Goal: Task Accomplishment & Management: Use online tool/utility

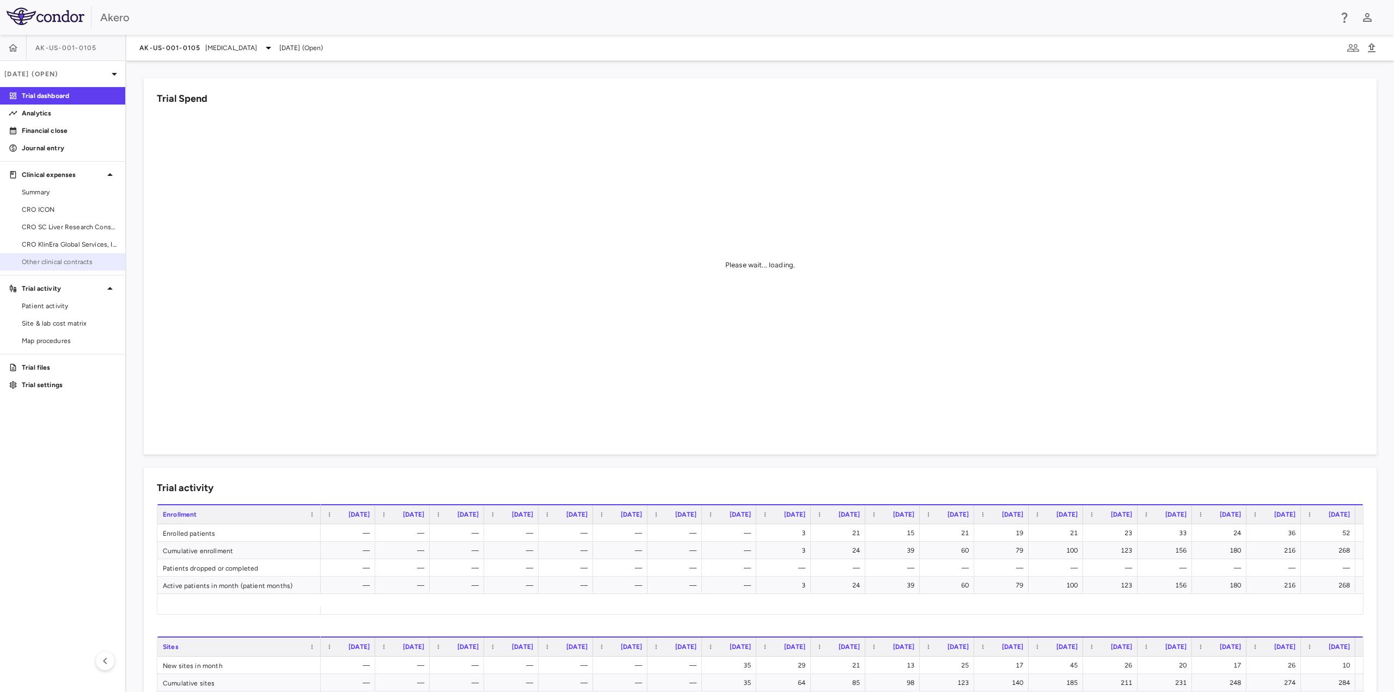
click at [49, 256] on link "Other clinical contracts" at bounding box center [62, 262] width 125 height 16
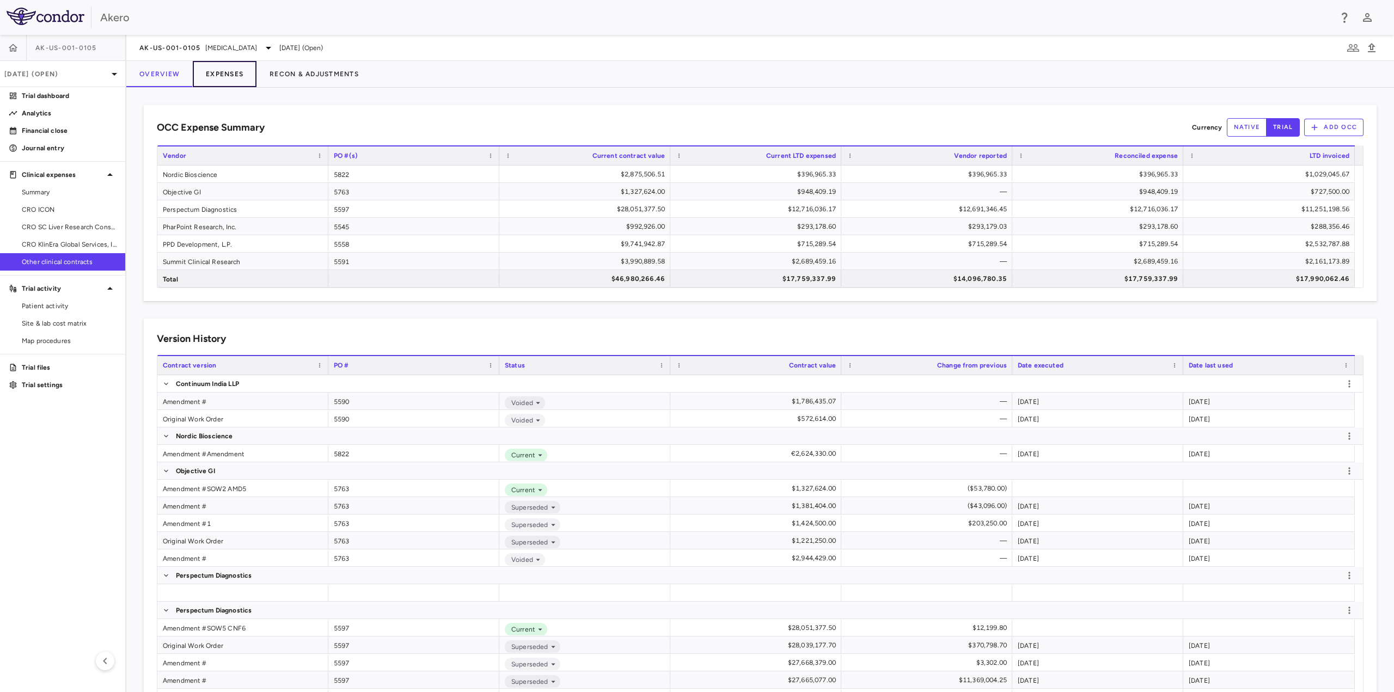
click at [235, 77] on button "Expenses" at bounding box center [225, 74] width 64 height 26
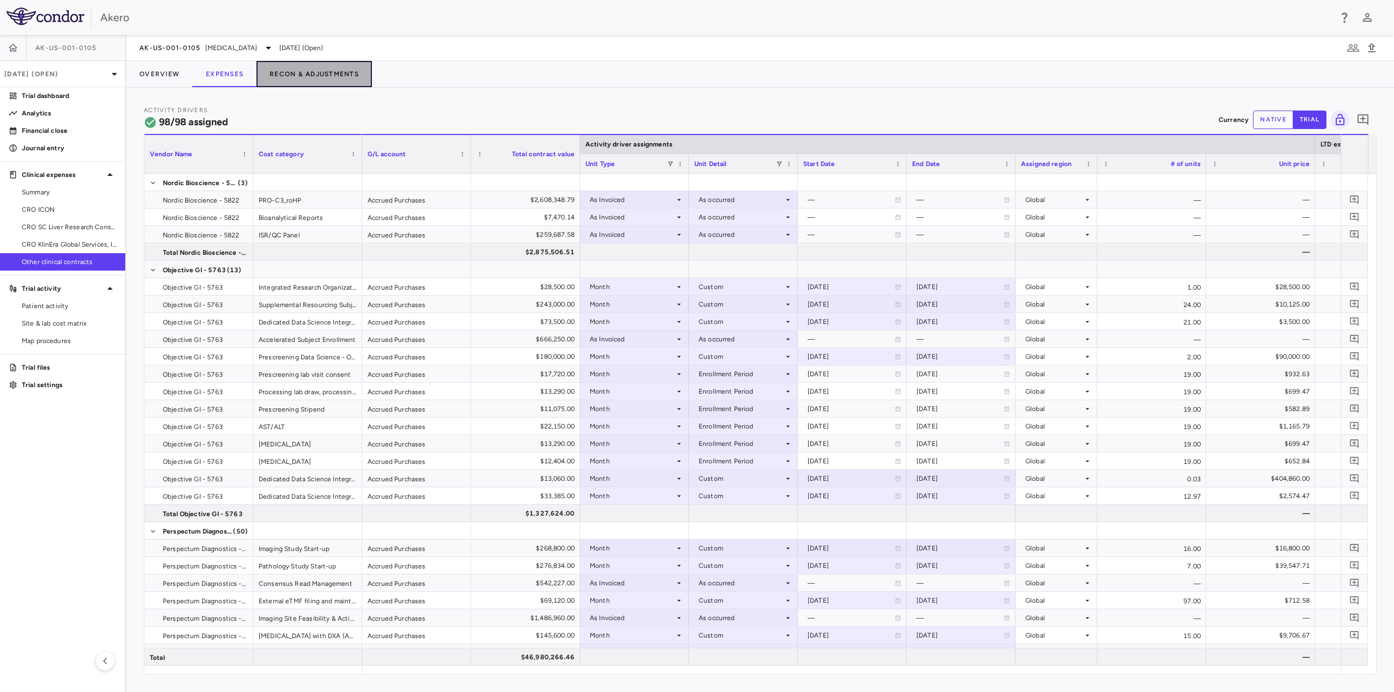
click at [285, 70] on button "Recon & Adjustments" at bounding box center [313, 74] width 115 height 26
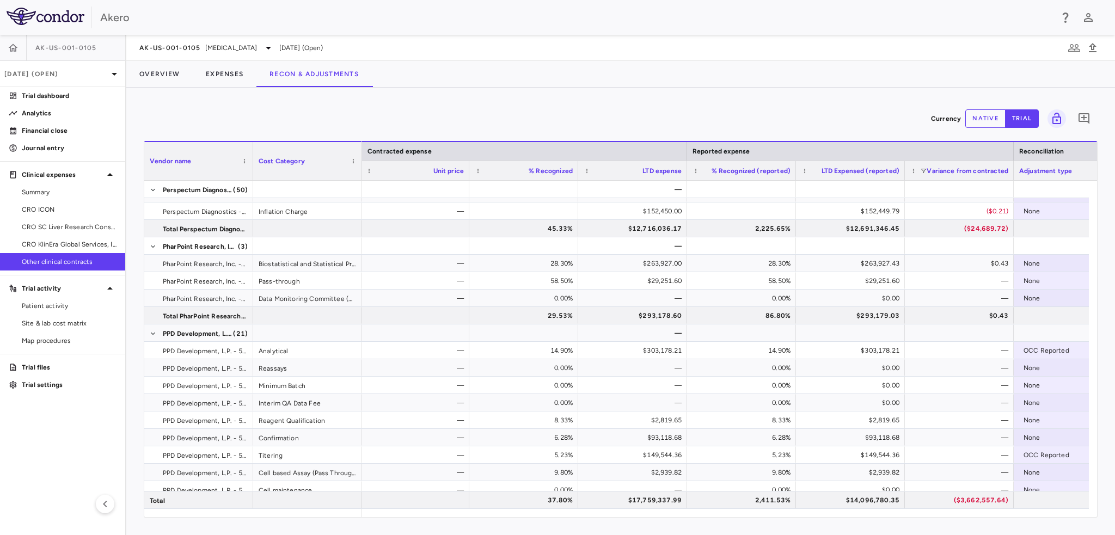
scroll to position [0, 1260]
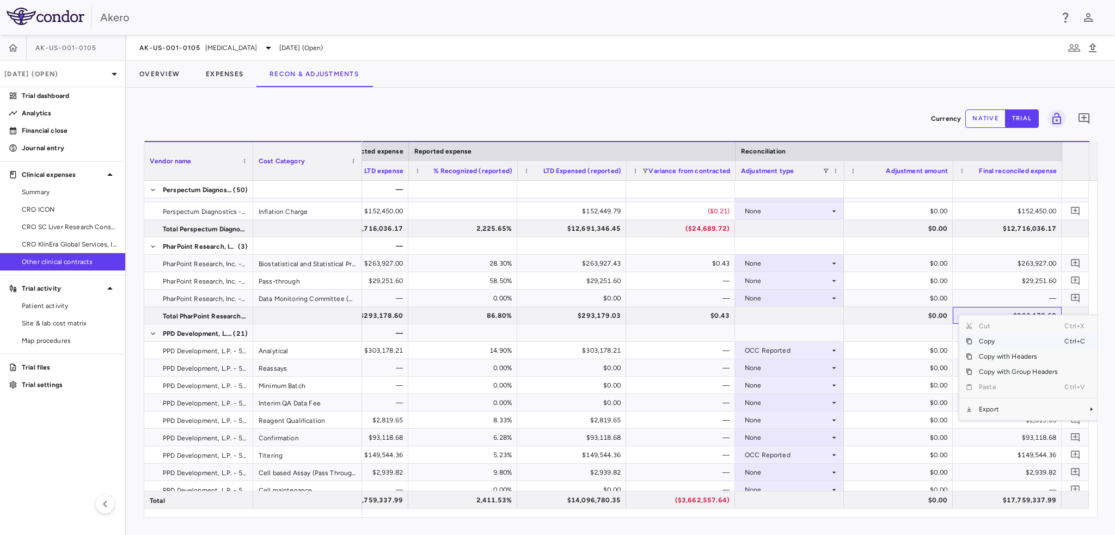
click at [1010, 340] on span "Copy" at bounding box center [1018, 341] width 92 height 15
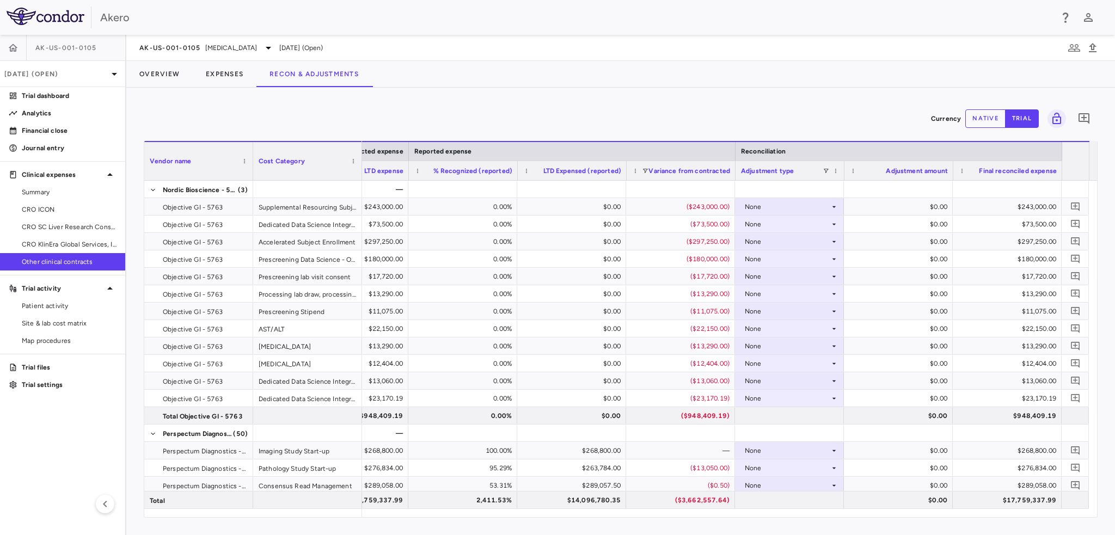
scroll to position [218, 0]
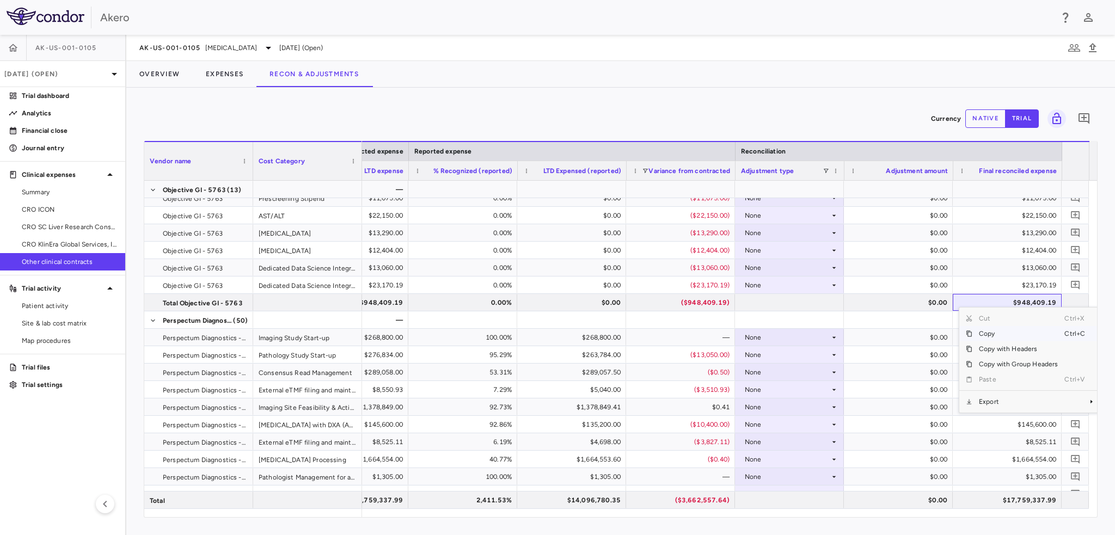
click at [1002, 331] on span "Copy" at bounding box center [1018, 333] width 92 height 15
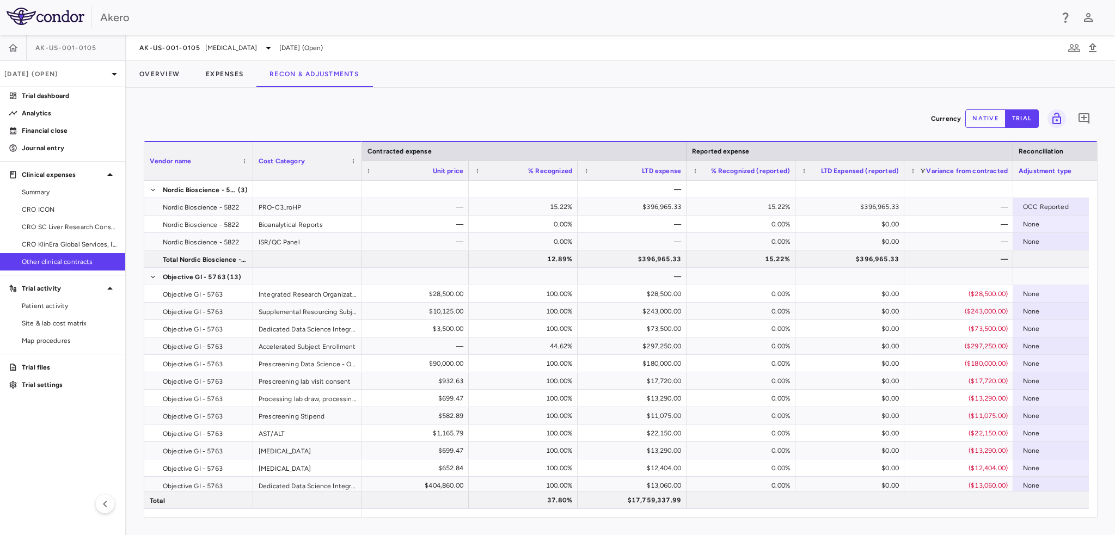
scroll to position [0, 1196]
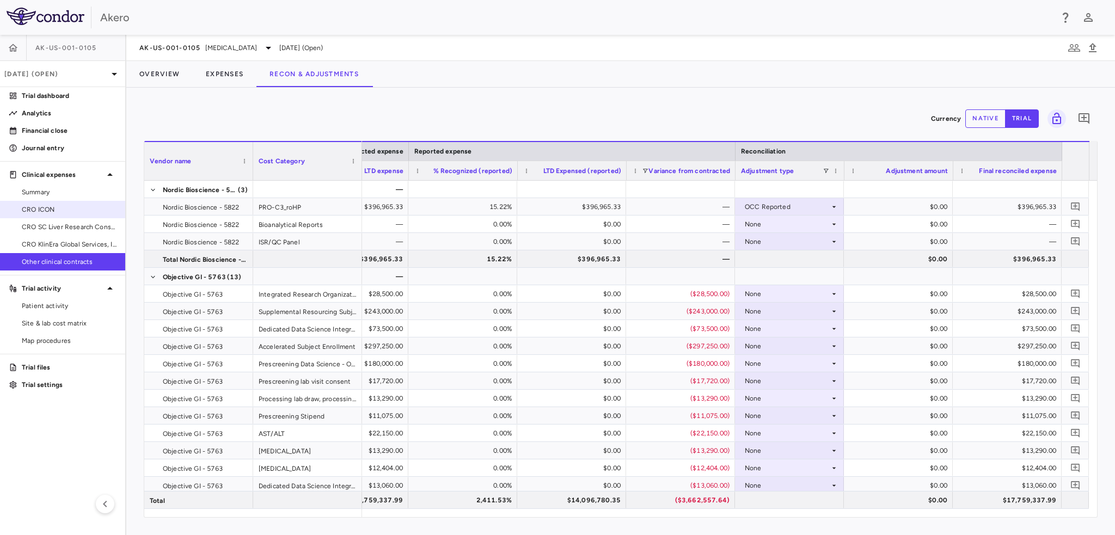
drag, startPoint x: 44, startPoint y: 214, endPoint x: 59, endPoint y: 213, distance: 14.8
click at [44, 214] on link "CRO ICON" at bounding box center [62, 209] width 125 height 16
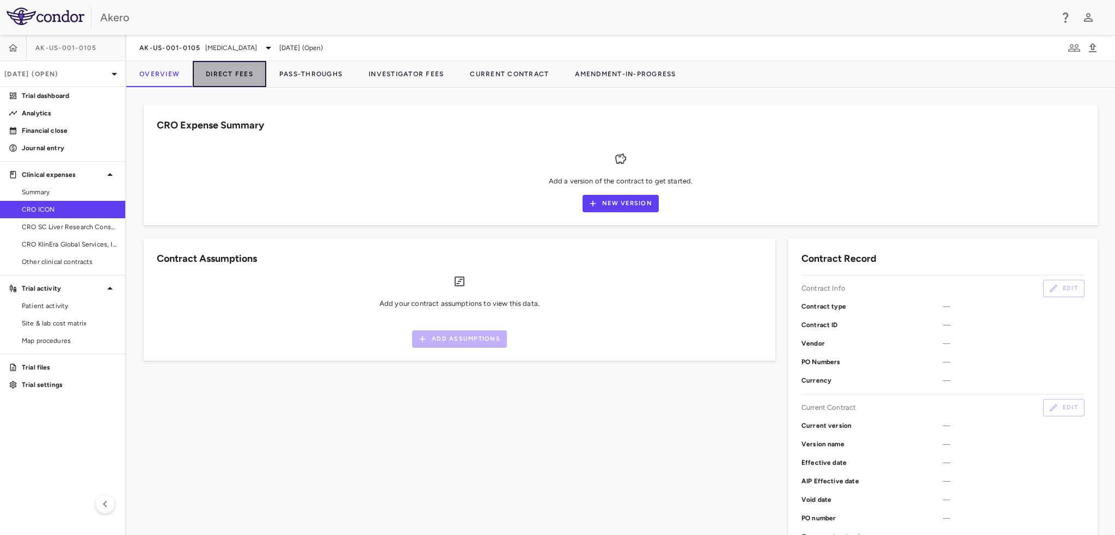
click at [230, 76] on button "Direct Fees" at bounding box center [229, 74] width 73 height 26
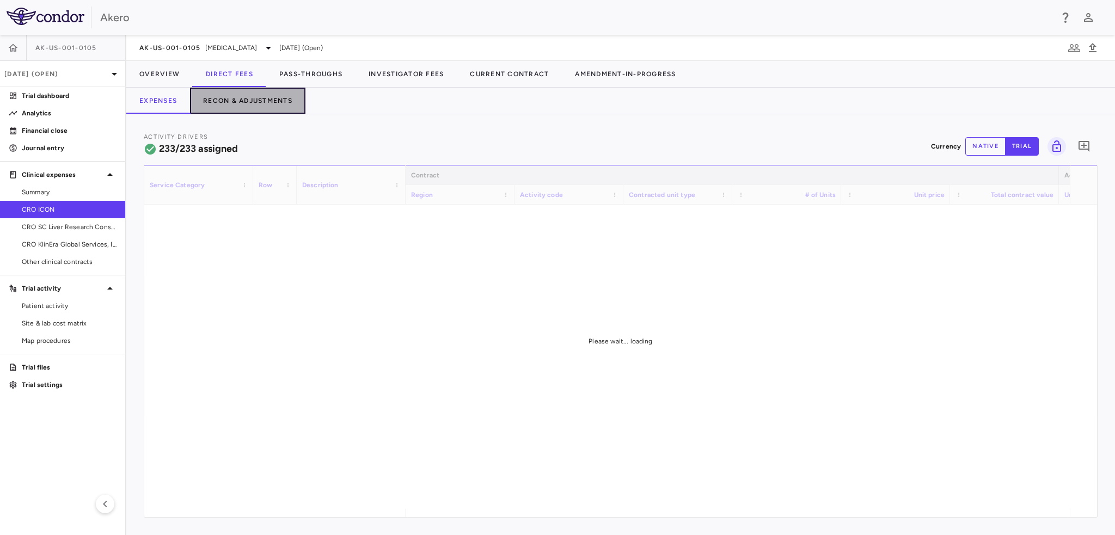
click at [274, 99] on button "Recon & Adjustments" at bounding box center [247, 101] width 115 height 26
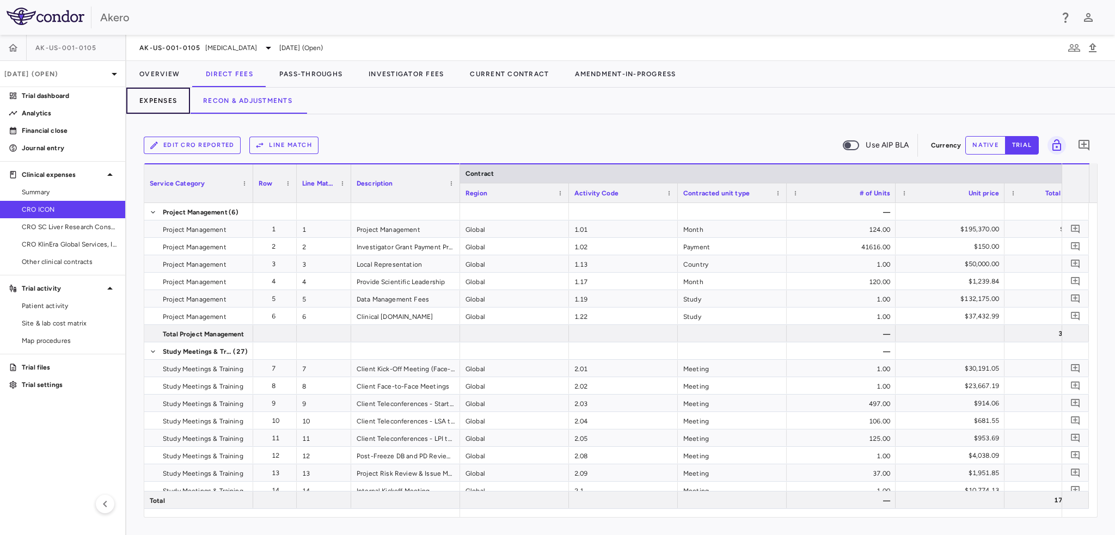
click at [176, 97] on button "Expenses" at bounding box center [158, 101] width 64 height 26
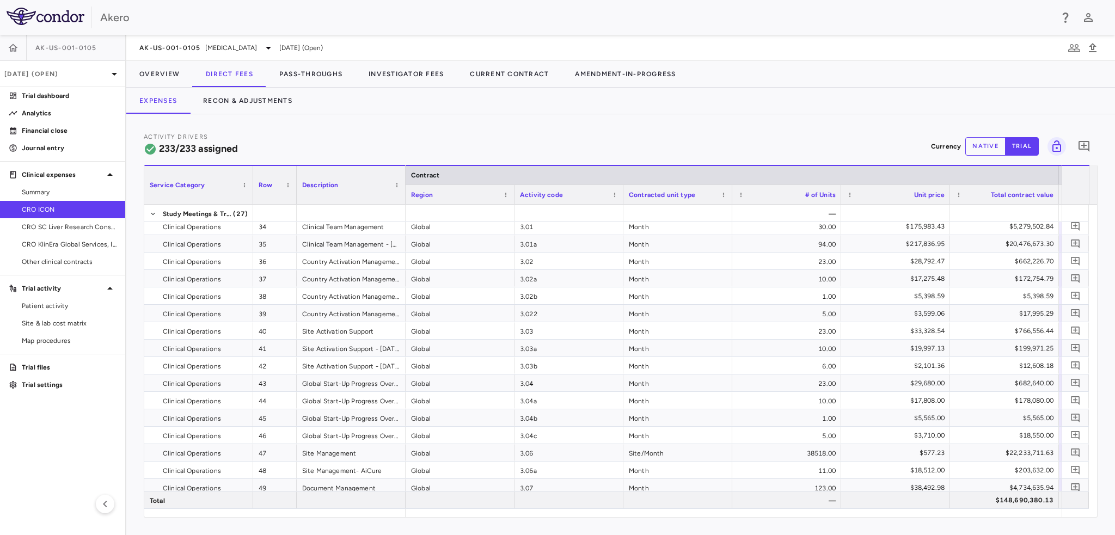
scroll to position [599, 0]
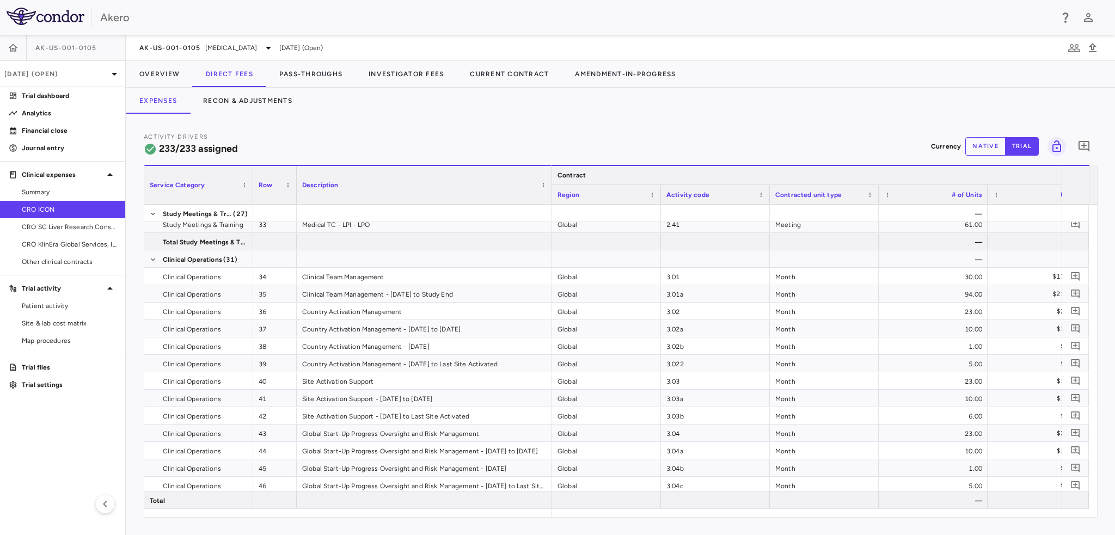
drag, startPoint x: 403, startPoint y: 173, endPoint x: 549, endPoint y: 177, distance: 146.5
click at [549, 177] on div at bounding box center [551, 185] width 4 height 38
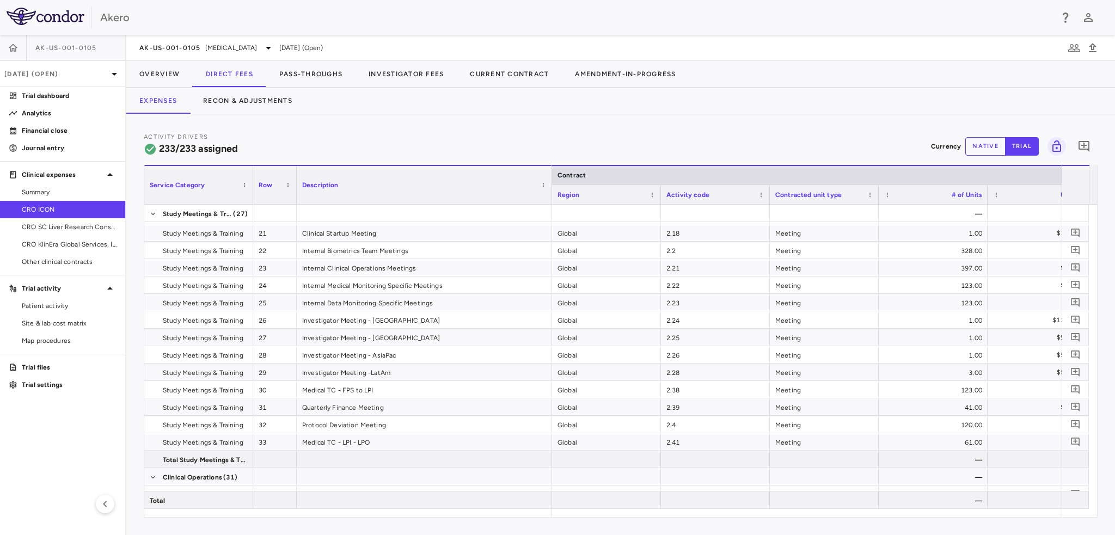
scroll to position [327, 0]
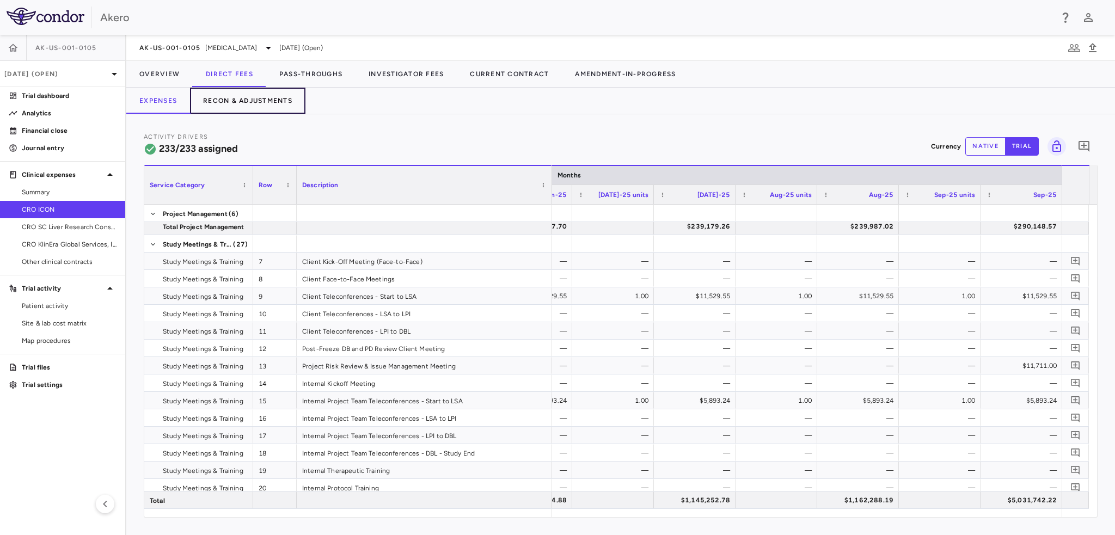
click at [278, 99] on button "Recon & Adjustments" at bounding box center [247, 101] width 115 height 26
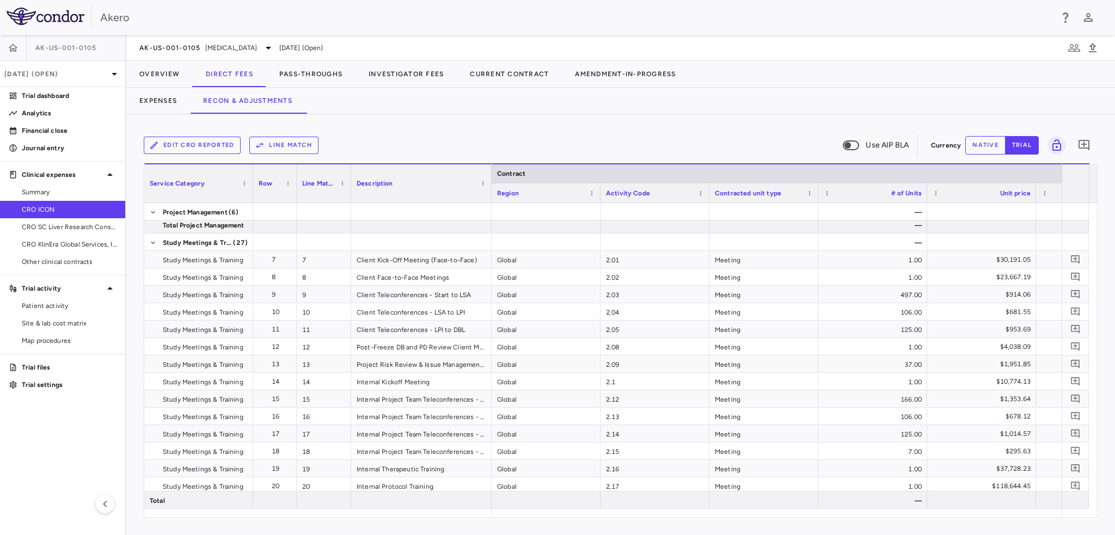
drag, startPoint x: 457, startPoint y: 176, endPoint x: 488, endPoint y: 174, distance: 31.7
click at [489, 174] on div at bounding box center [491, 183] width 4 height 38
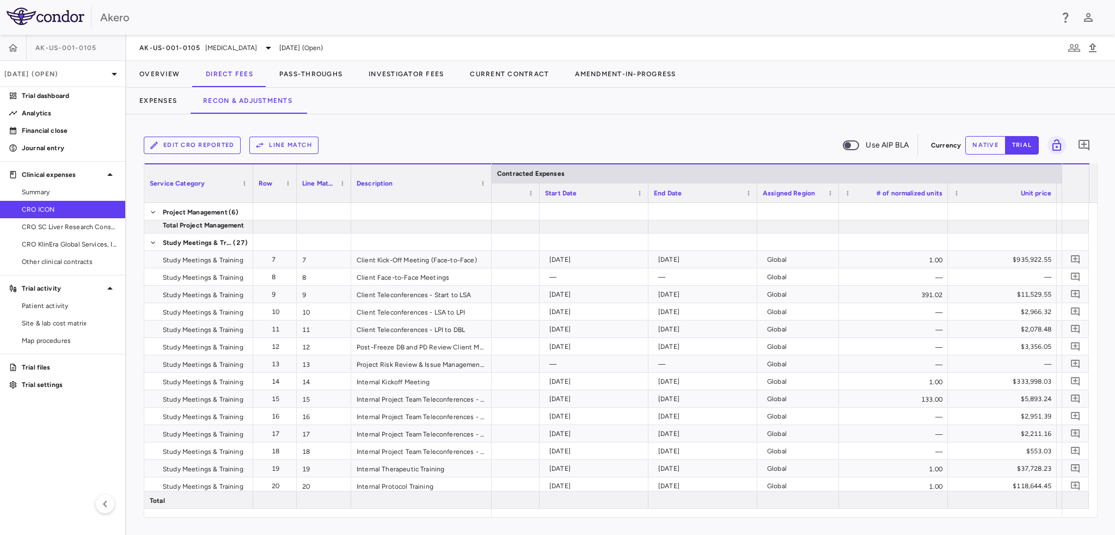
scroll to position [0, 904]
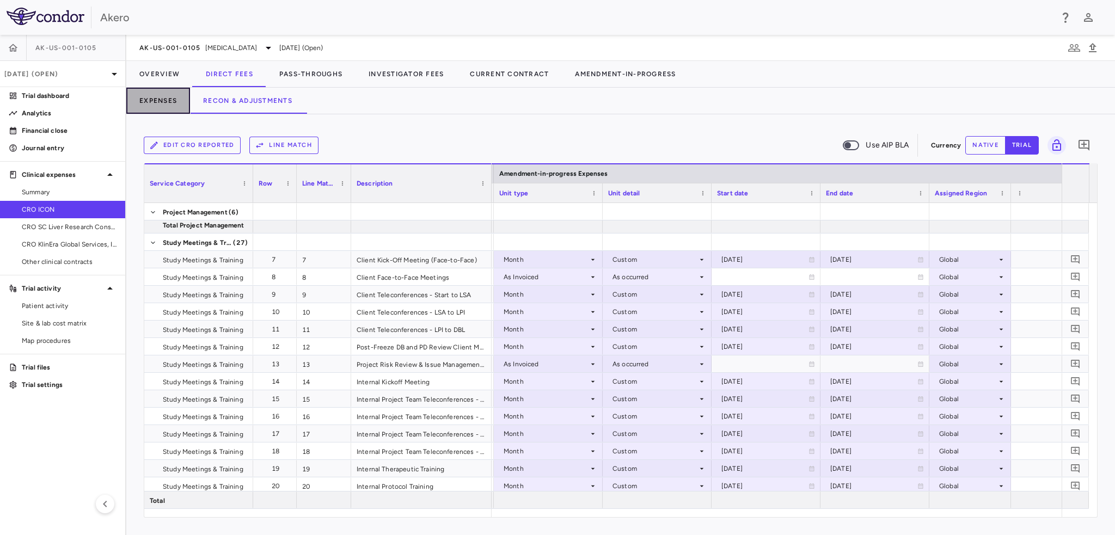
click at [150, 101] on button "Expenses" at bounding box center [158, 101] width 64 height 26
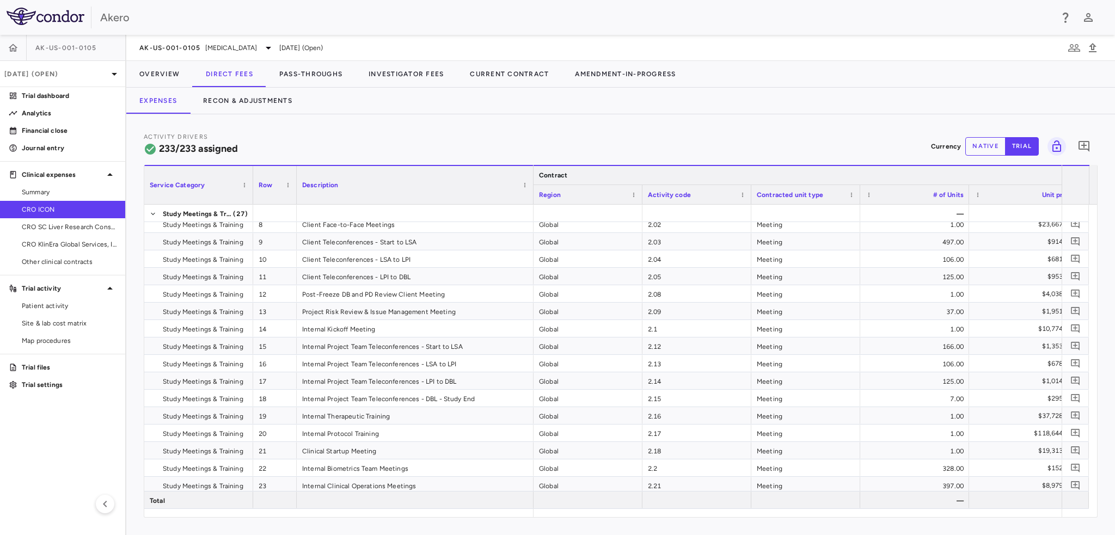
drag, startPoint x: 404, startPoint y: 174, endPoint x: 532, endPoint y: 182, distance: 128.2
click at [532, 182] on div at bounding box center [533, 185] width 4 height 38
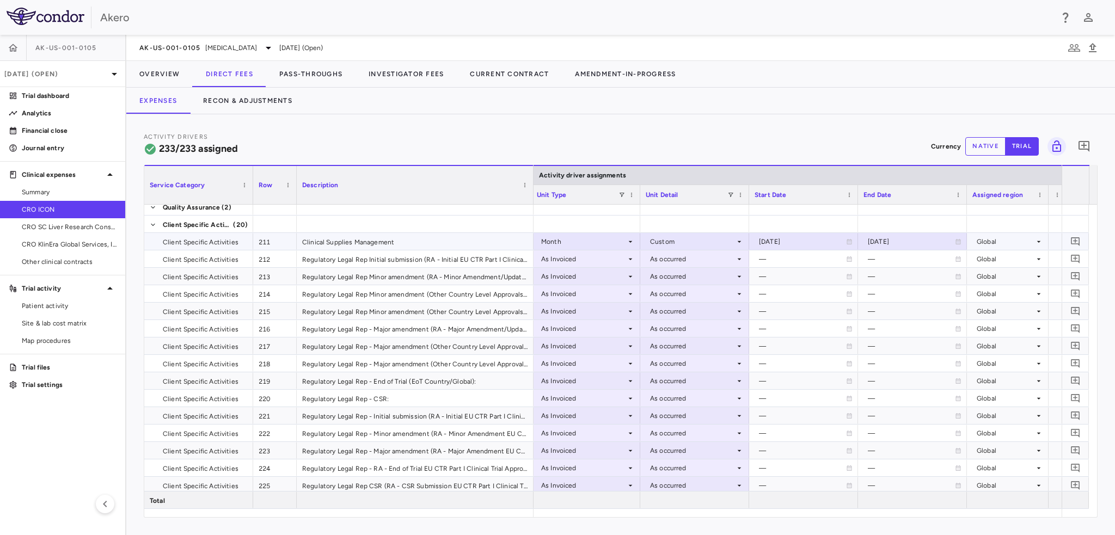
scroll to position [4192, 0]
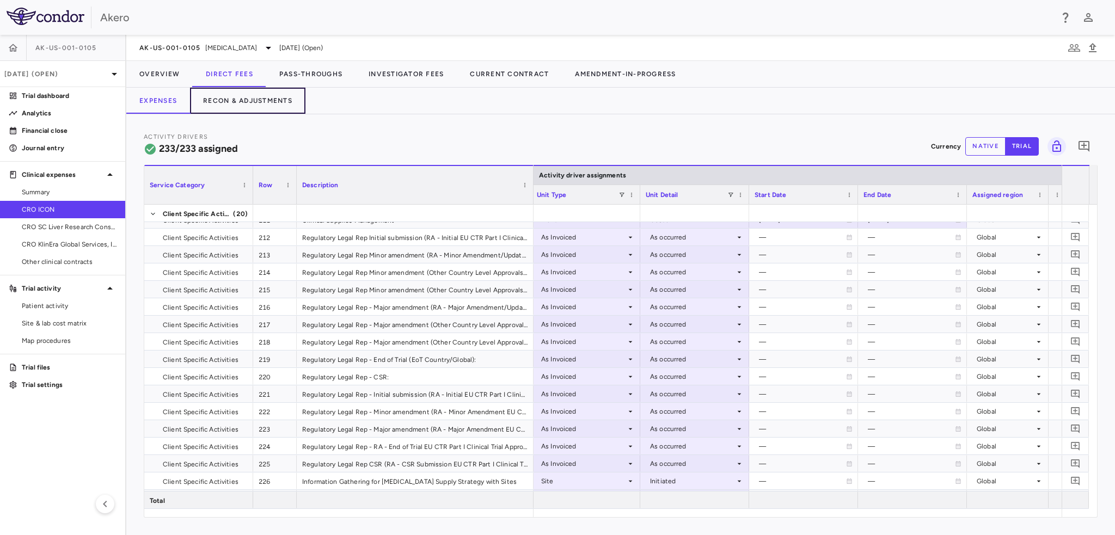
drag, startPoint x: 235, startPoint y: 98, endPoint x: 1110, endPoint y: 172, distance: 879.0
click at [235, 98] on button "Recon & Adjustments" at bounding box center [247, 101] width 115 height 26
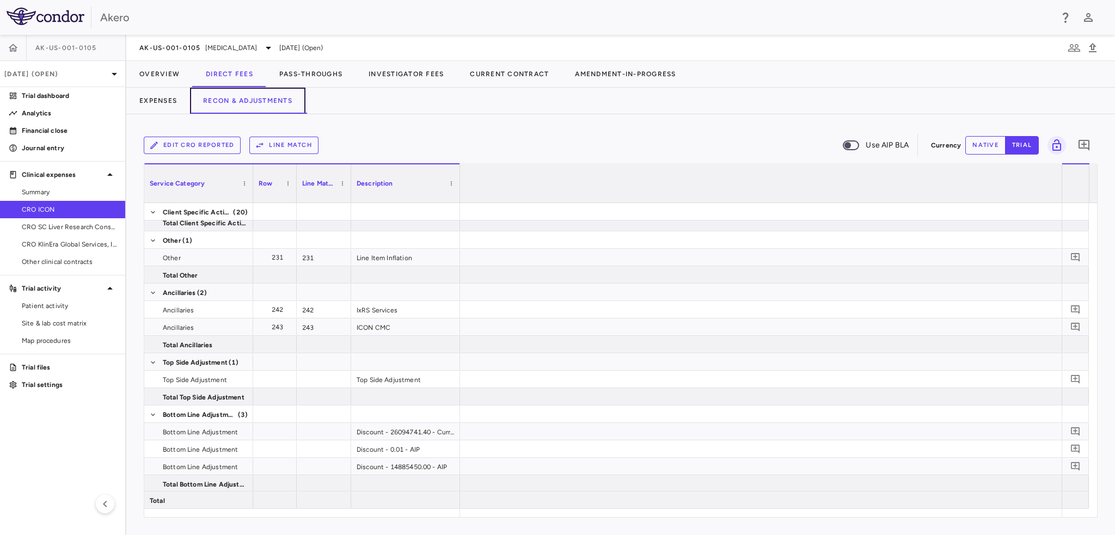
scroll to position [0, 2827]
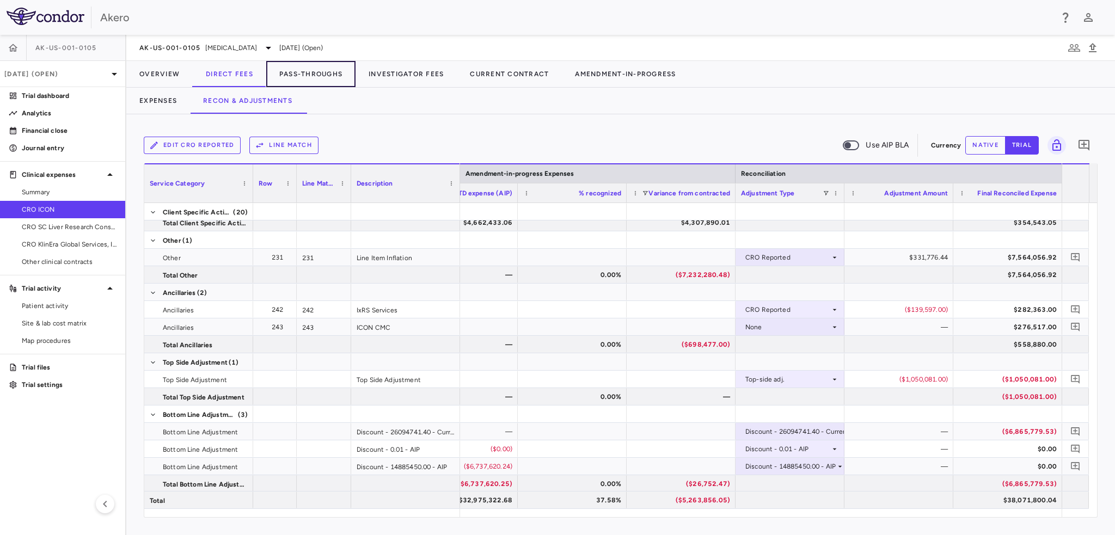
drag, startPoint x: 292, startPoint y: 78, endPoint x: 348, endPoint y: 130, distance: 77.0
click at [292, 78] on button "Pass-Throughs" at bounding box center [310, 74] width 89 height 26
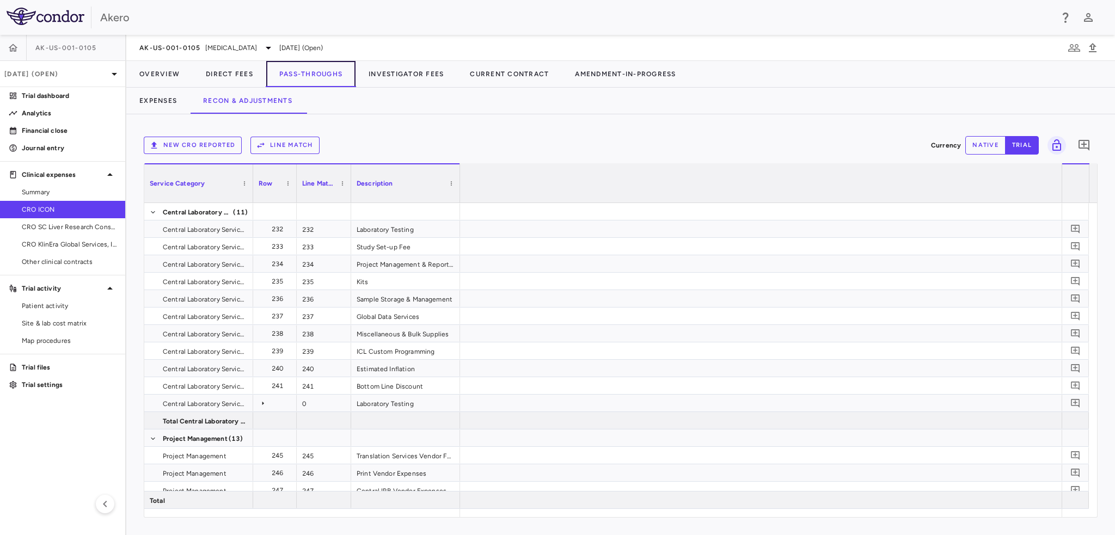
scroll to position [0, 2827]
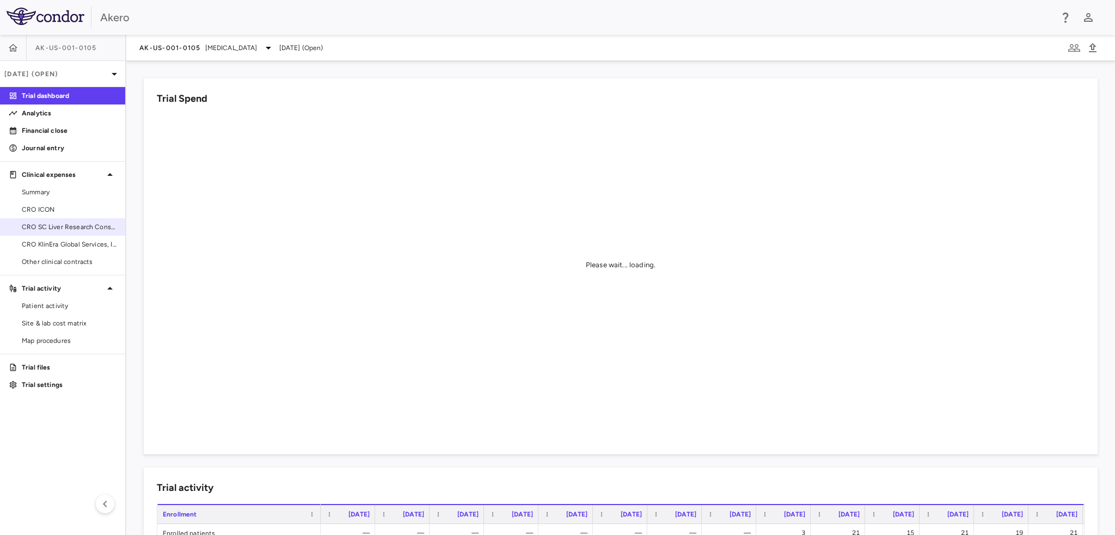
click at [84, 231] on span "CRO SC Liver Research Consortium LLC" at bounding box center [69, 227] width 95 height 10
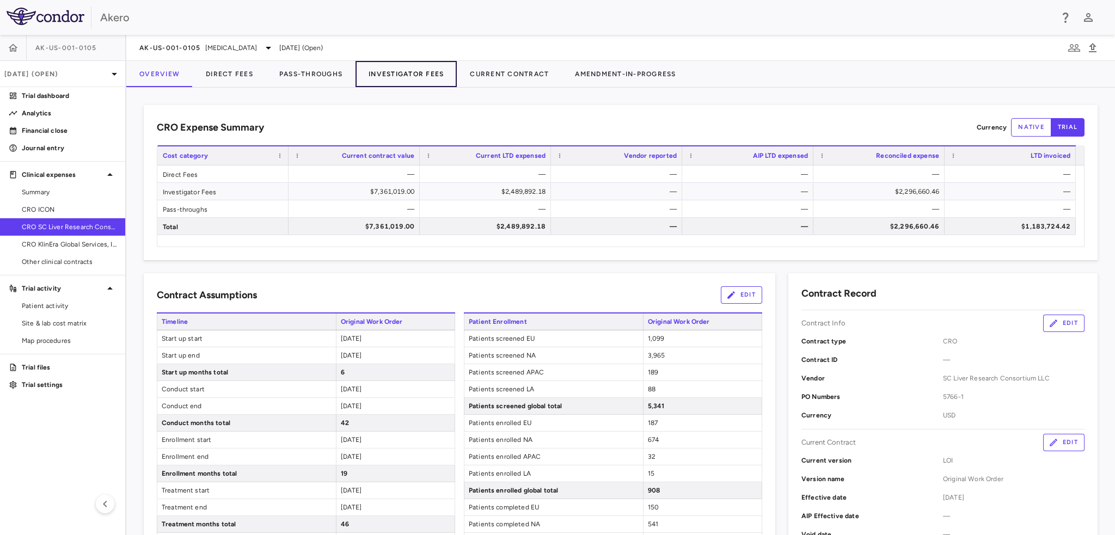
click at [438, 71] on button "Investigator Fees" at bounding box center [405, 74] width 101 height 26
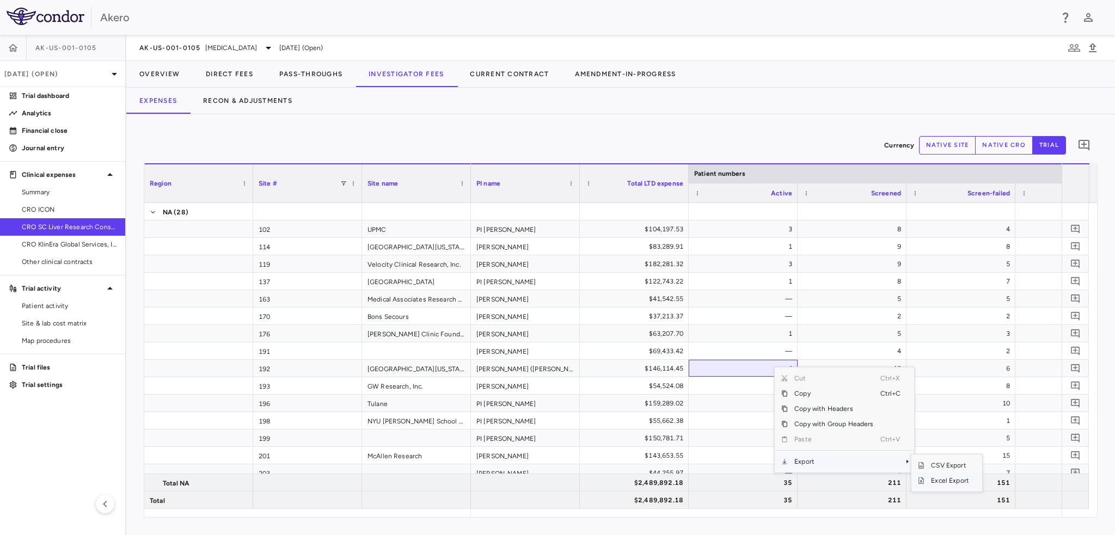
click at [945, 481] on span "Excel Export" at bounding box center [949, 480] width 51 height 15
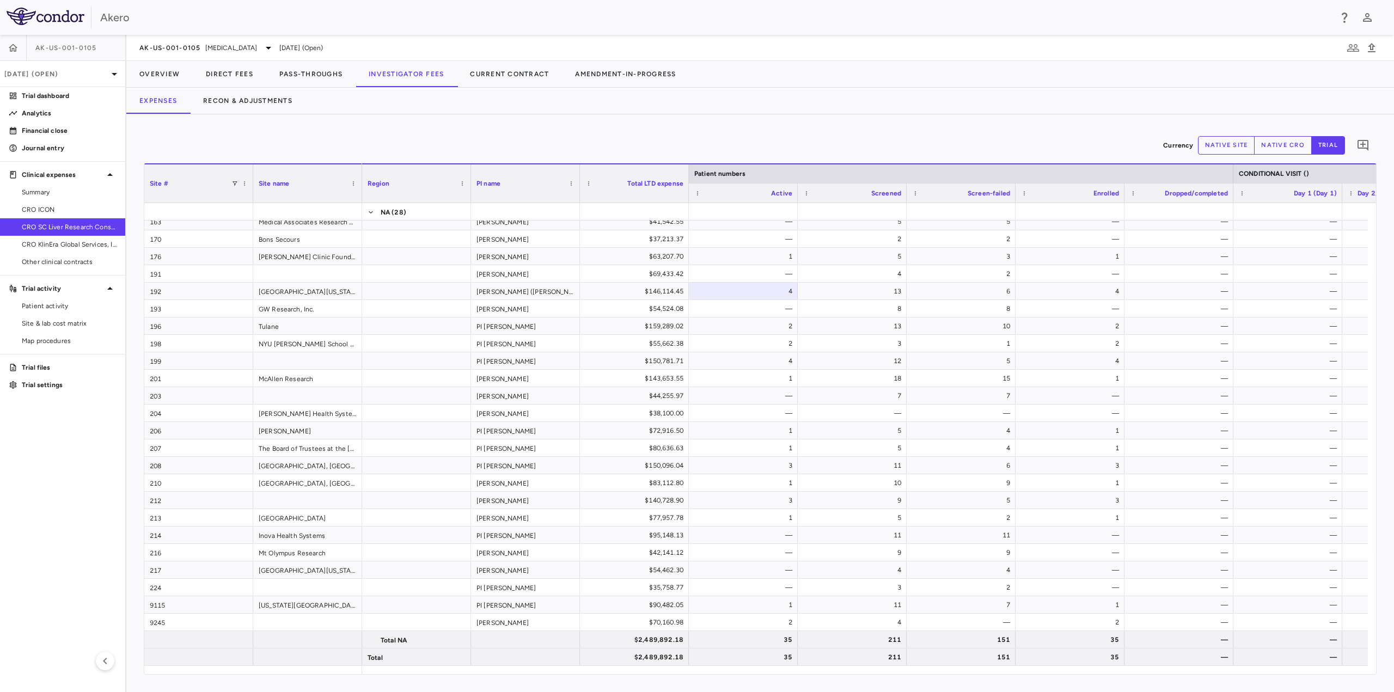
scroll to position [77, 0]
click at [42, 207] on span "CRO ICON" at bounding box center [69, 210] width 95 height 10
